Goal: Information Seeking & Learning: Learn about a topic

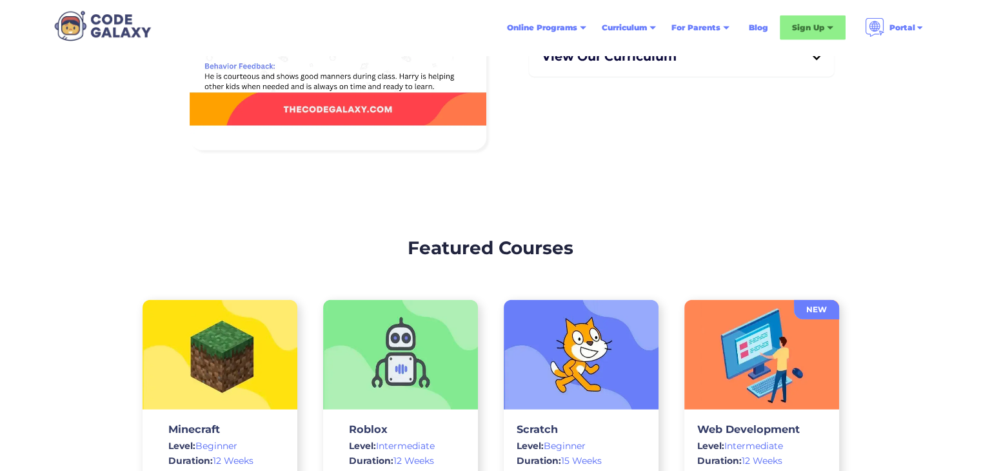
scroll to position [3253, 0]
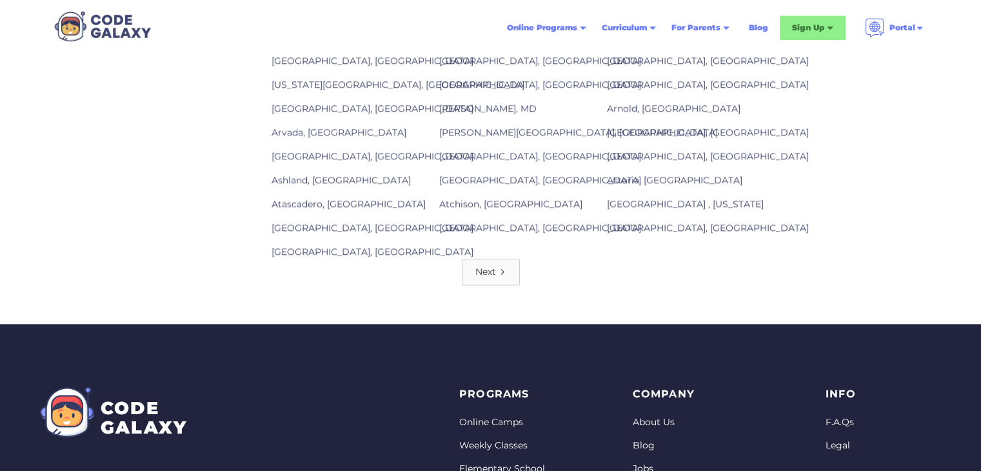
scroll to position [1789, 0]
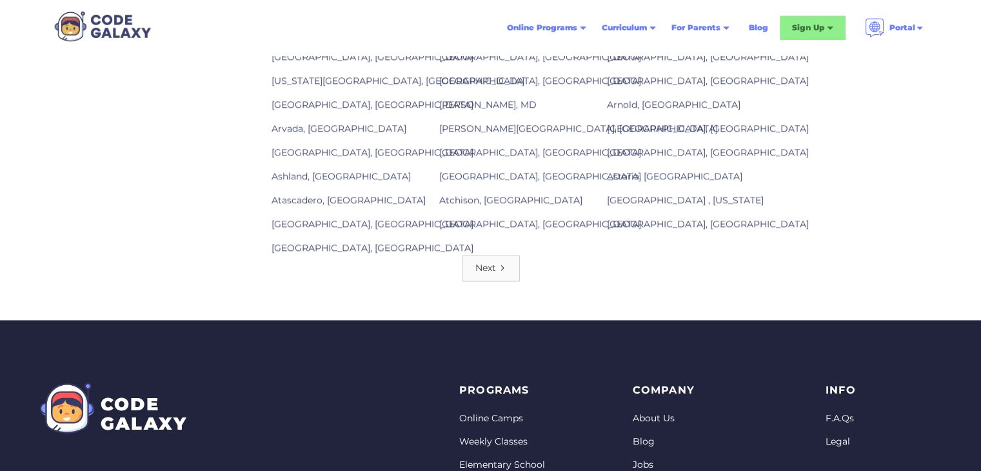
click at [494, 271] on link "Next" at bounding box center [491, 268] width 58 height 26
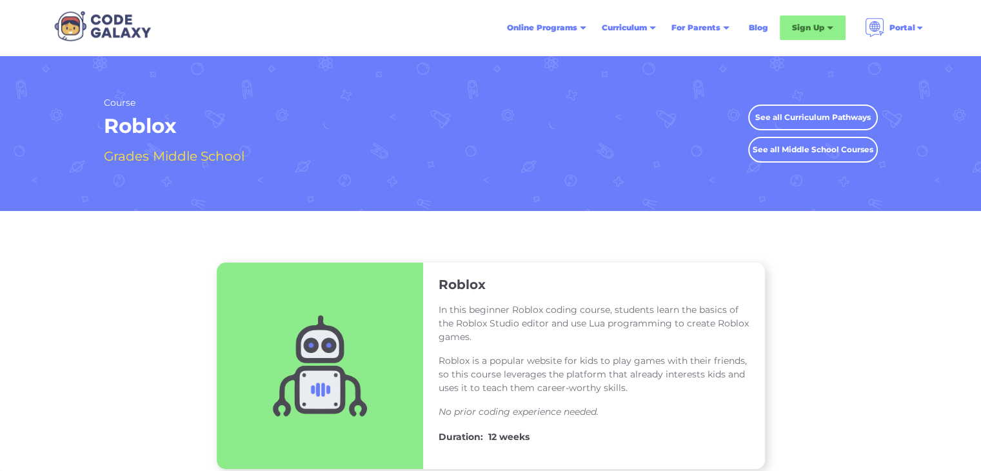
click at [816, 122] on link "See all Curriculum Pathways" at bounding box center [813, 117] width 130 height 26
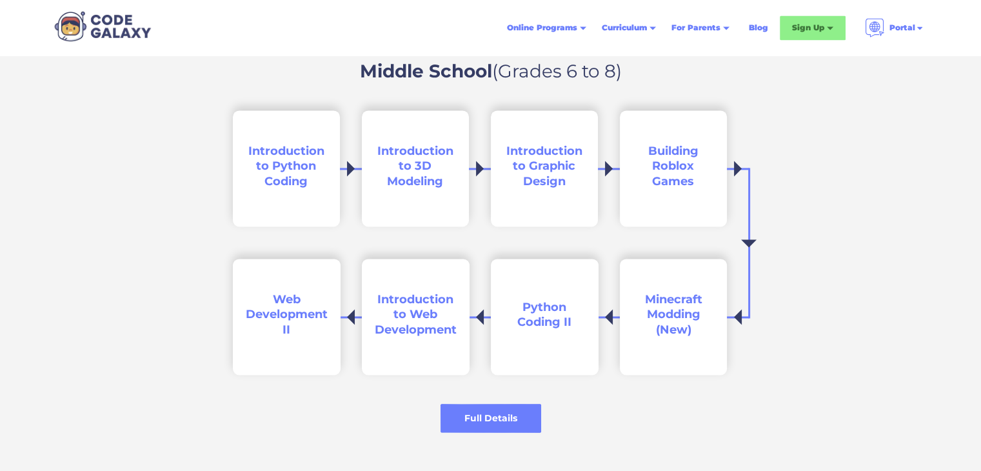
scroll to position [1866, 0]
click at [402, 150] on span "Introduction to 3D Modeling" at bounding box center [415, 166] width 76 height 45
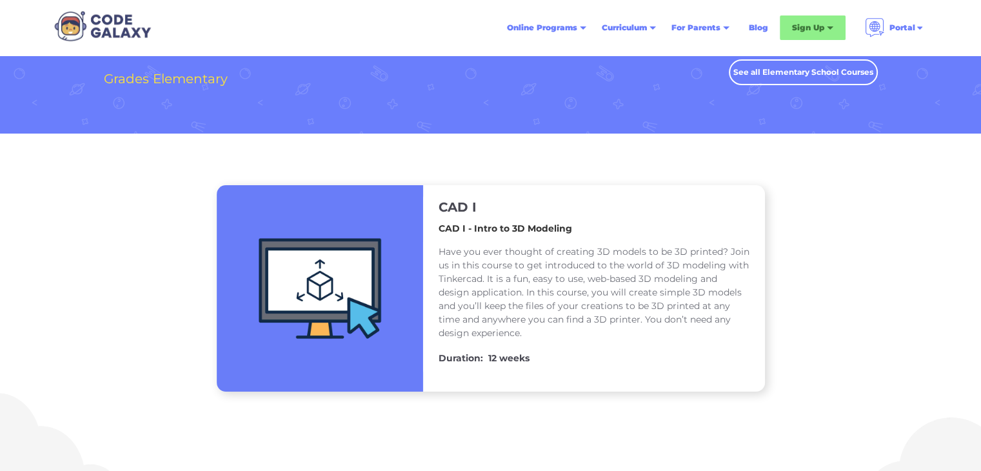
scroll to position [79, 0]
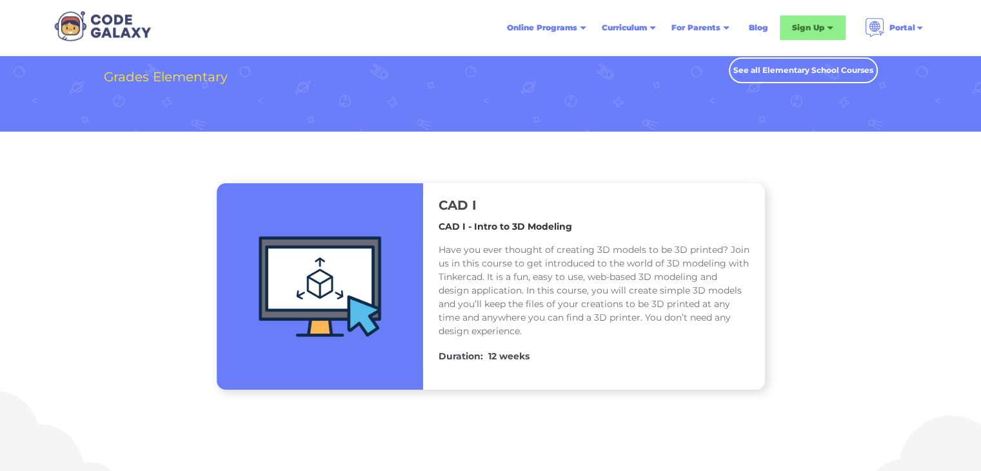
drag, startPoint x: 52, startPoint y: 1, endPoint x: 580, endPoint y: 28, distance: 529.6
drag, startPoint x: 580, startPoint y: 28, endPoint x: 900, endPoint y: 226, distance: 376.2
click at [900, 226] on div "CAD I CAD I - Intro to 3D Modeling Have you ever thought of creating 3D models …" at bounding box center [490, 286] width 981 height 206
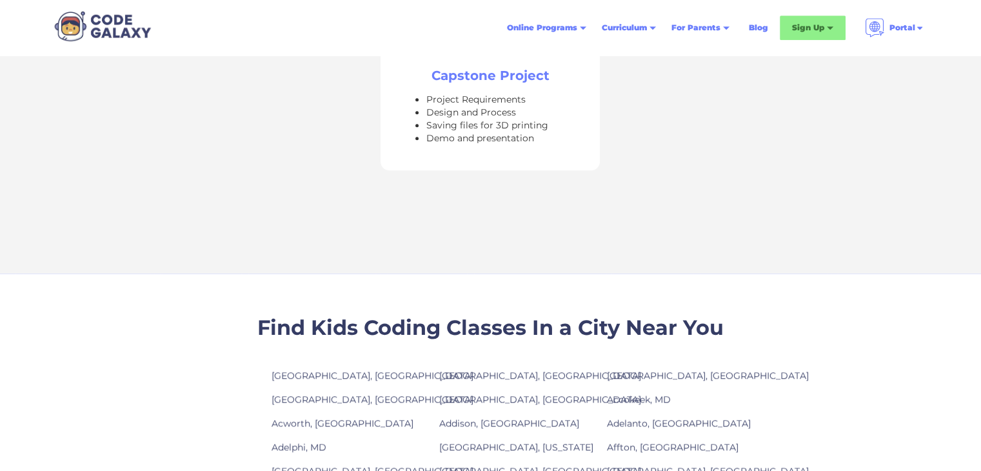
scroll to position [936, 0]
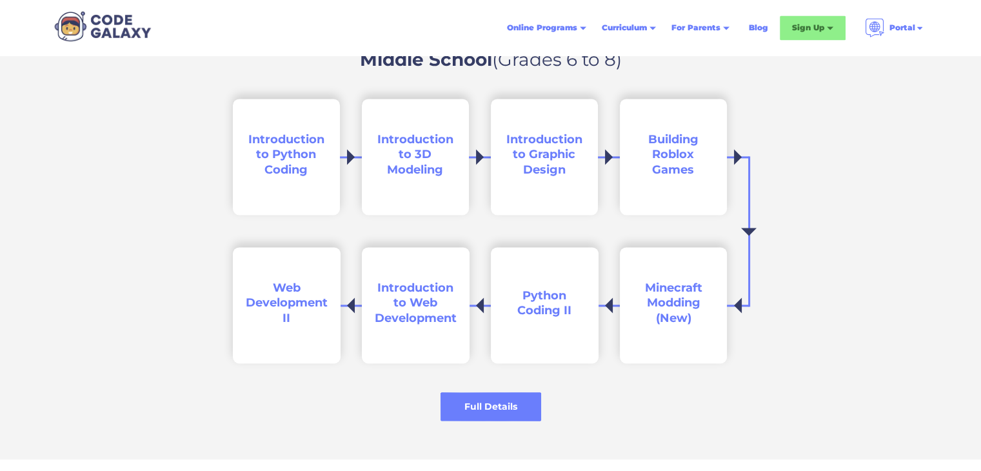
scroll to position [1879, 0]
click at [675, 160] on span "Building Roblox Games" at bounding box center [673, 154] width 50 height 45
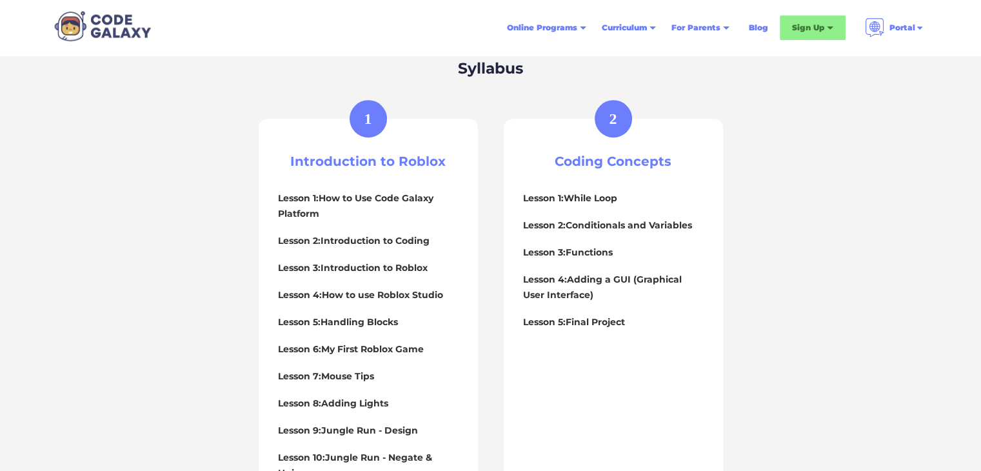
scroll to position [539, 0]
click at [351, 228] on div "Lesson 1: How to Use Code Galaxy Platform Lesson 2: Introduction to Coding Less…" at bounding box center [368, 333] width 181 height 306
click at [356, 124] on div "1" at bounding box center [368, 119] width 37 height 37
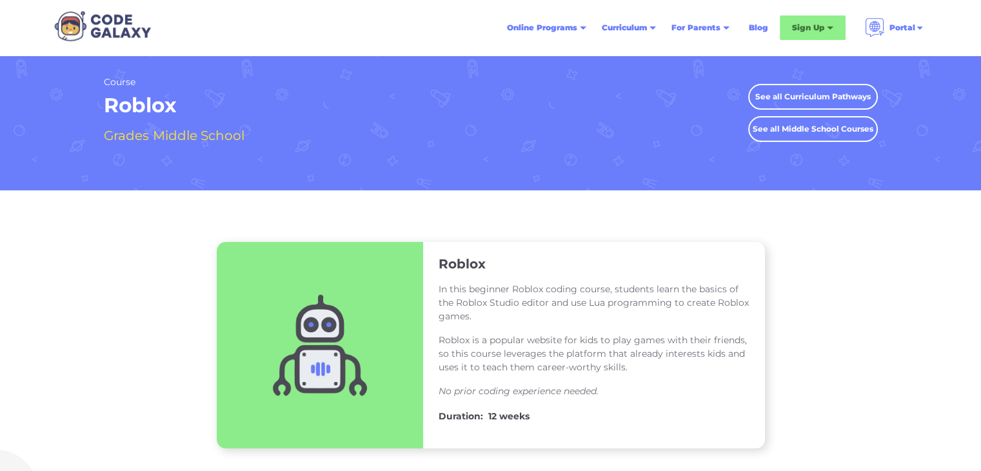
scroll to position [0, 0]
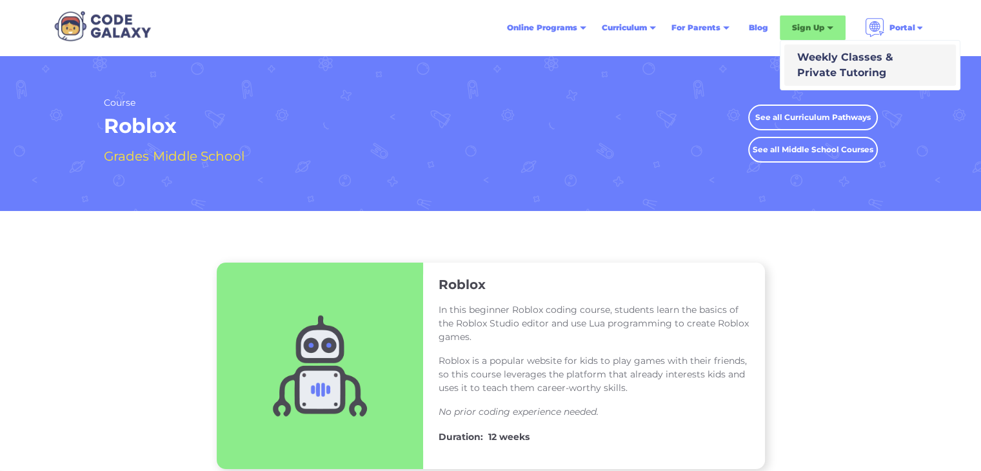
click at [842, 68] on div "Weekly Classes & Private Tutoring" at bounding box center [842, 65] width 101 height 31
